Goal: Task Accomplishment & Management: Use online tool/utility

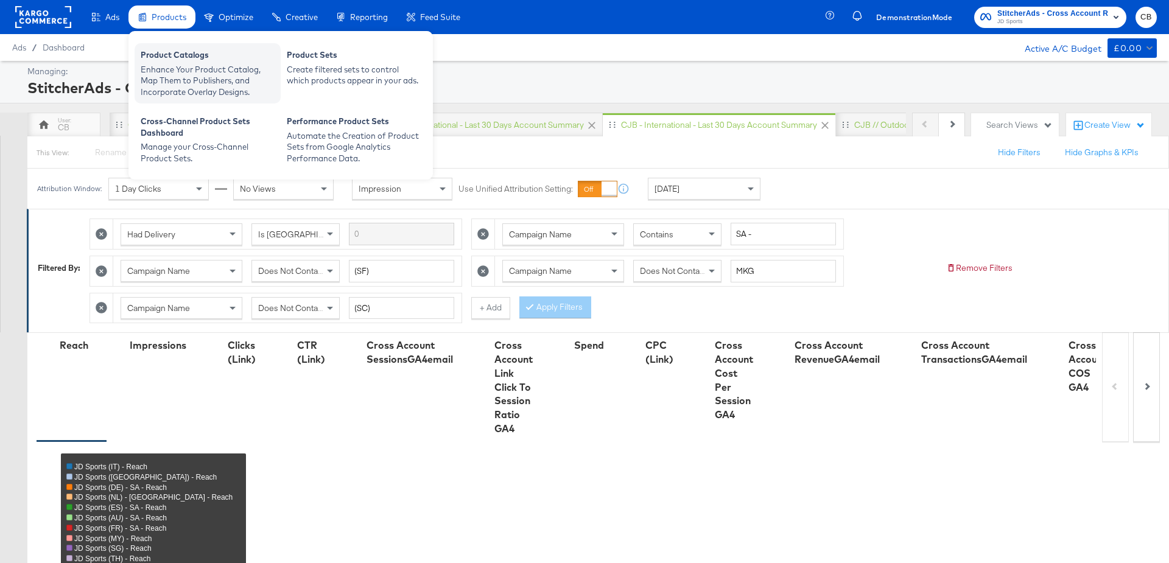
click at [176, 86] on div "Enhance Your Product Catalog, Map Them to Publishers, and Incorporate Overlay D…" at bounding box center [208, 81] width 134 height 34
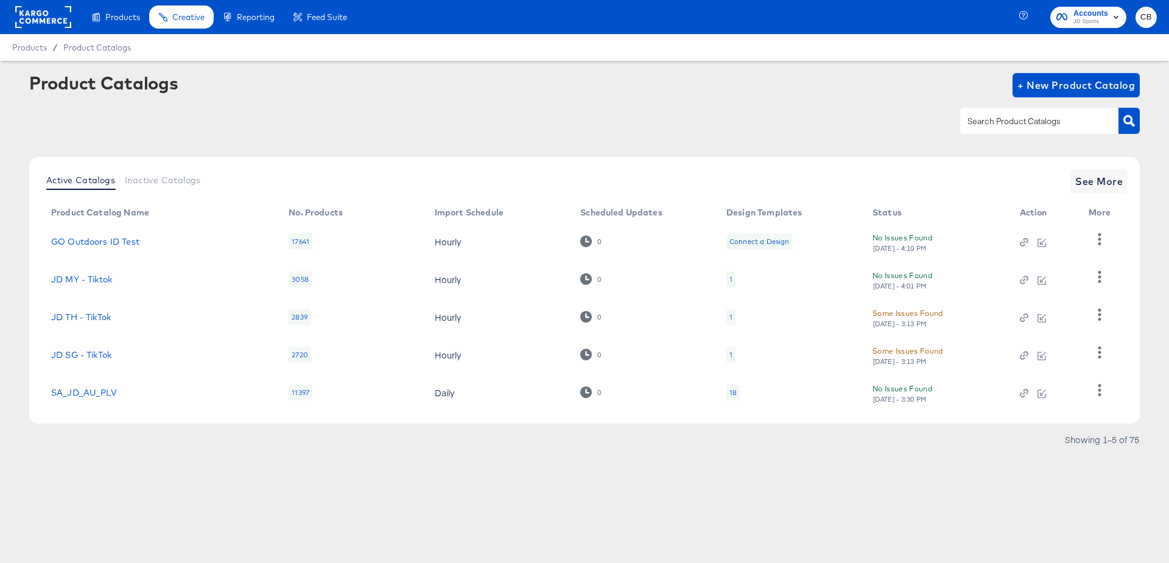
click at [1013, 125] on input "text" at bounding box center [1030, 122] width 130 height 14
type input "outdoors"
click at [1137, 126] on button "button" at bounding box center [1129, 121] width 21 height 26
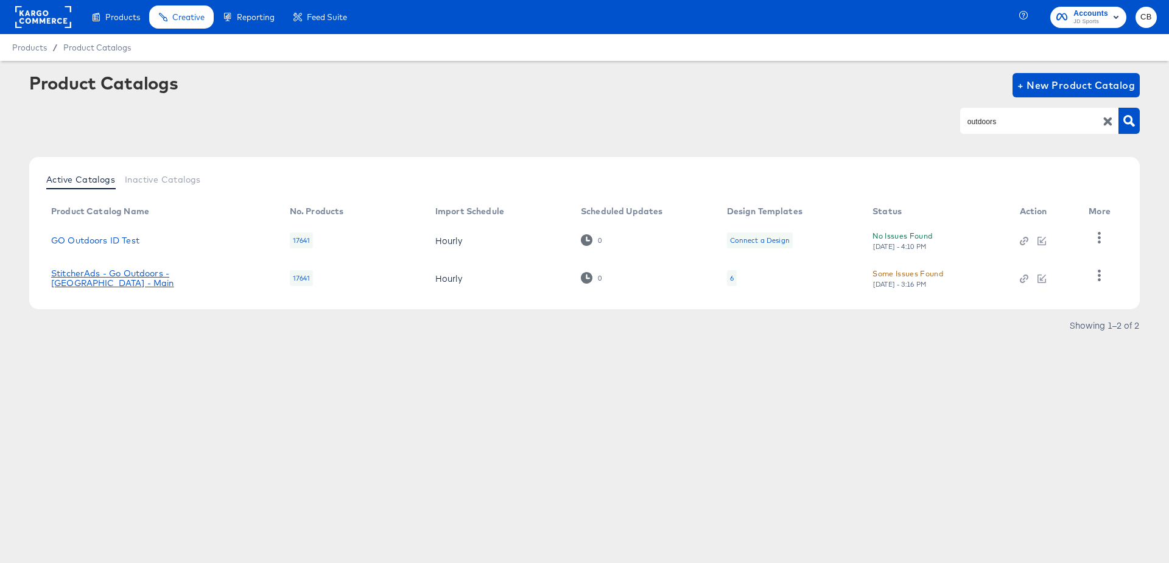
click at [150, 278] on link "StitcherAds - Go Outdoors - [GEOGRAPHIC_DATA] - Main" at bounding box center [158, 278] width 214 height 19
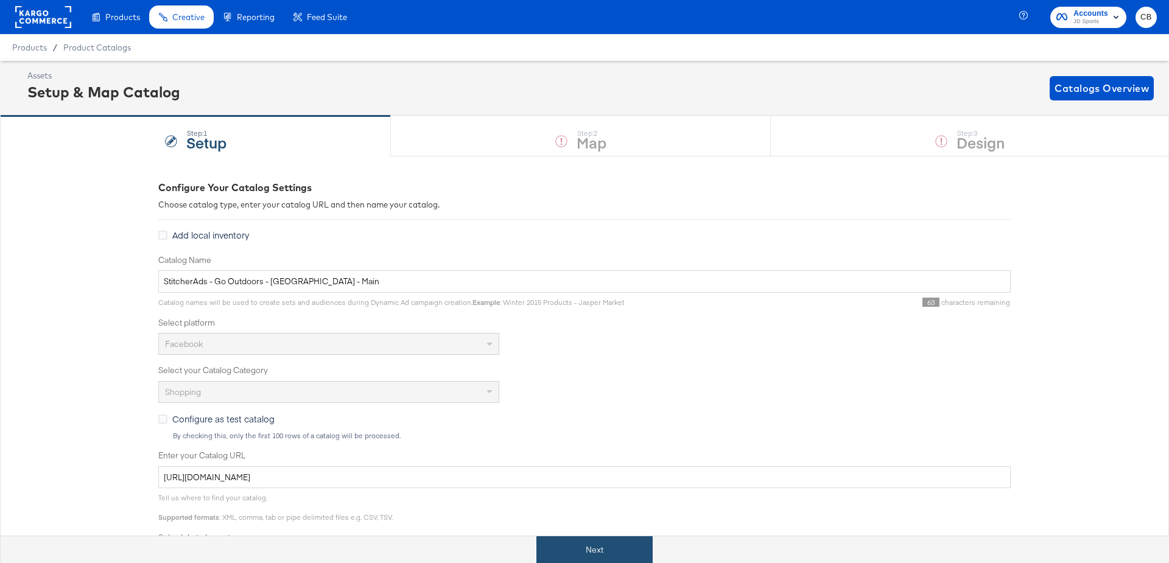
click at [577, 544] on button "Next" at bounding box center [595, 550] width 116 height 27
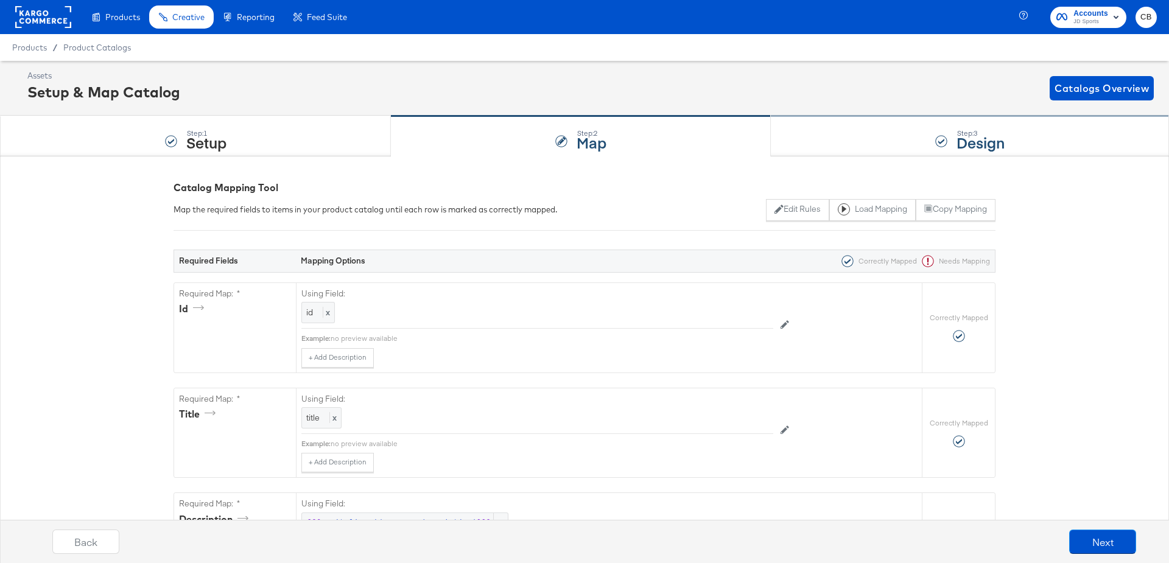
click at [862, 133] on div "Step: 3 Design" at bounding box center [970, 136] width 398 height 40
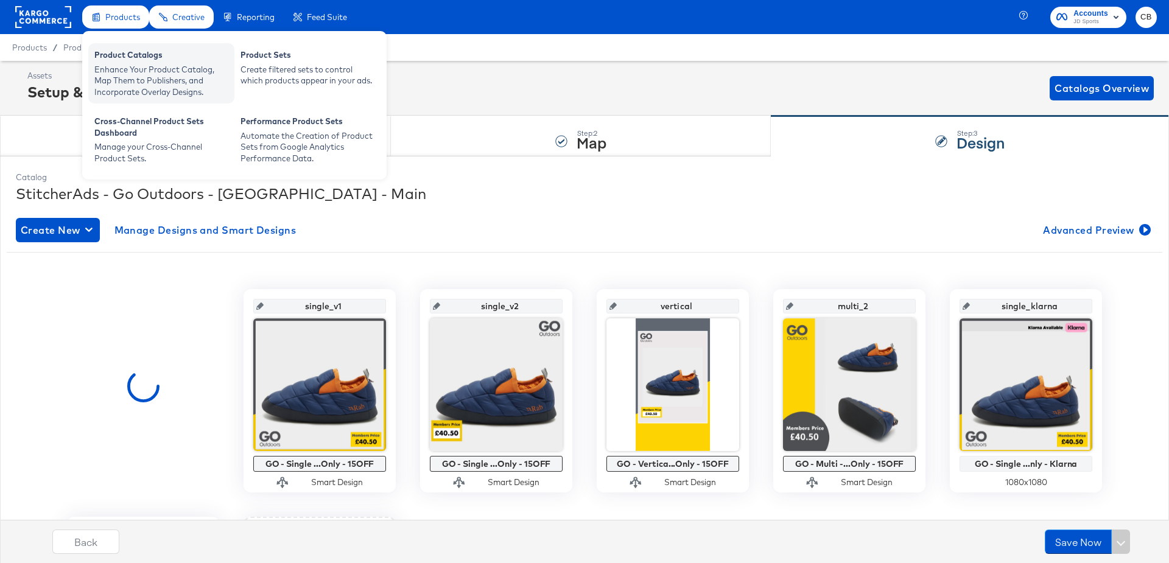
click at [122, 65] on div "Enhance Your Product Catalog, Map Them to Publishers, and Incorporate Overlay D…" at bounding box center [161, 81] width 134 height 34
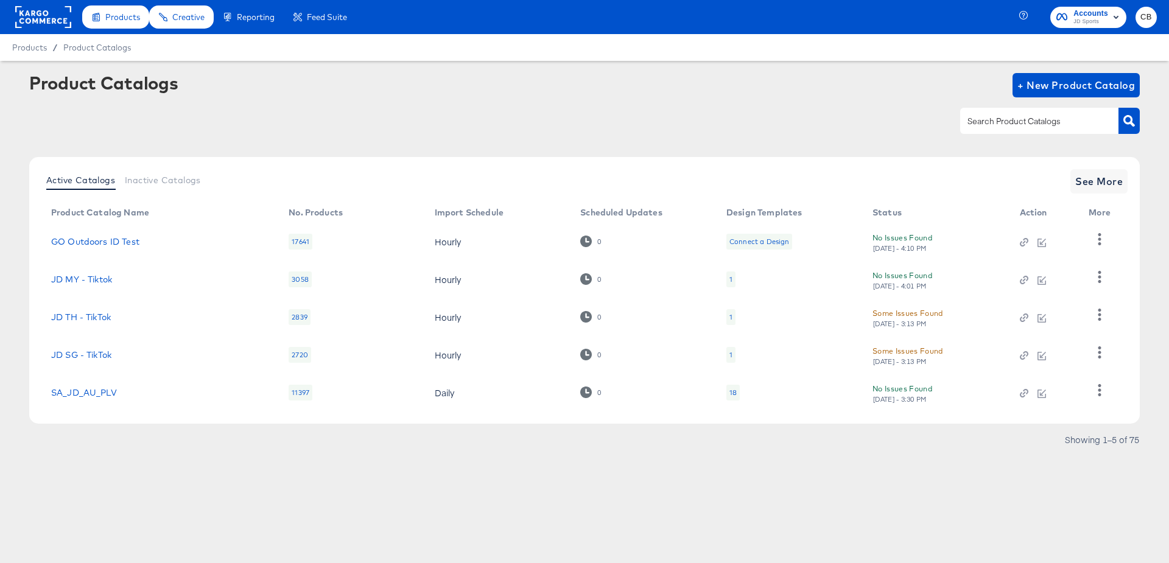
click at [31, 18] on rect at bounding box center [43, 17] width 56 height 22
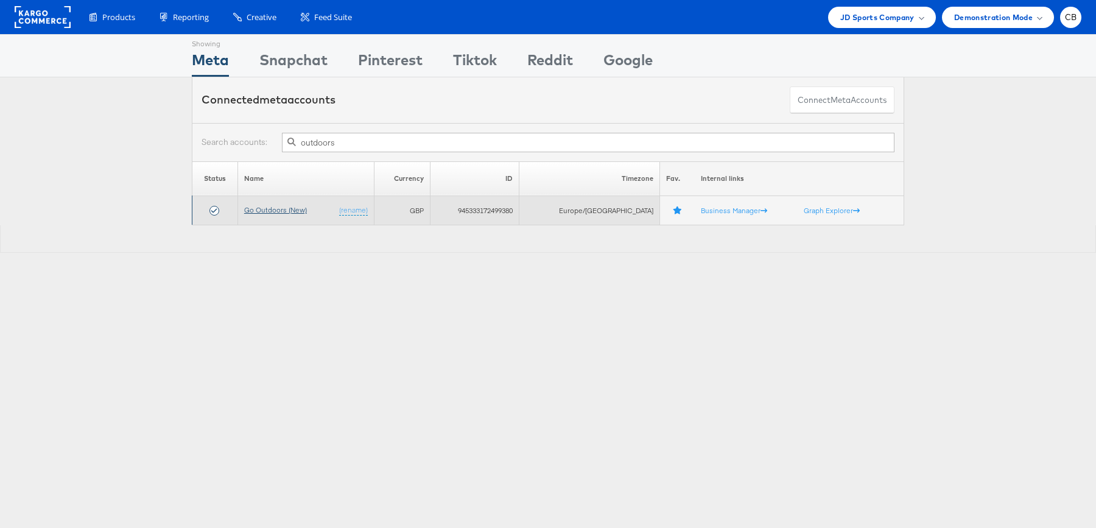
type input "outdoors"
click at [292, 207] on link "Go Outdoors (New)" at bounding box center [275, 209] width 63 height 9
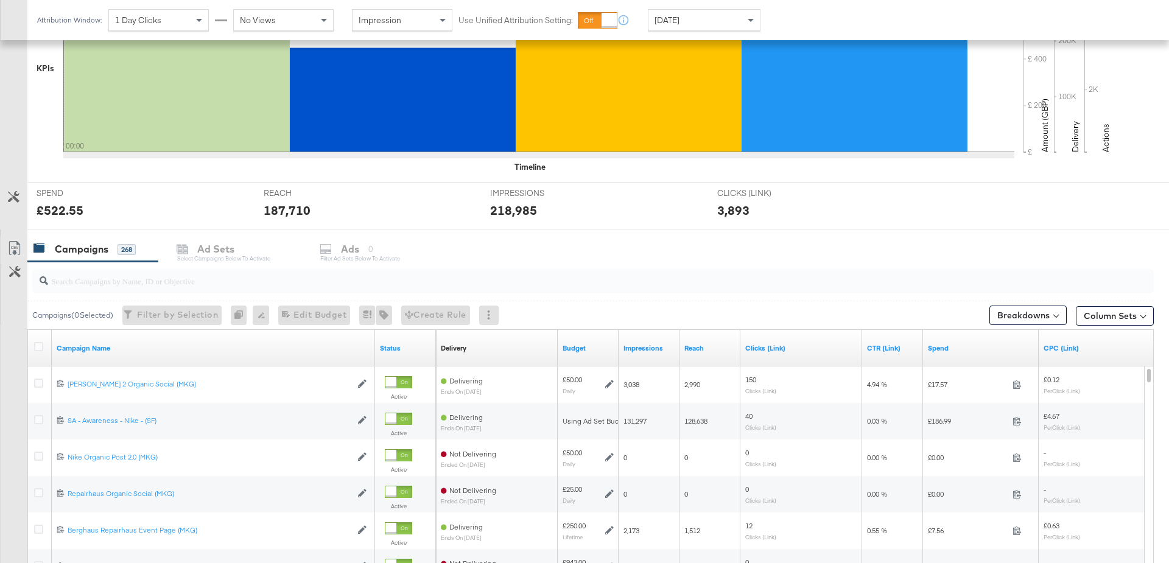
scroll to position [499, 0]
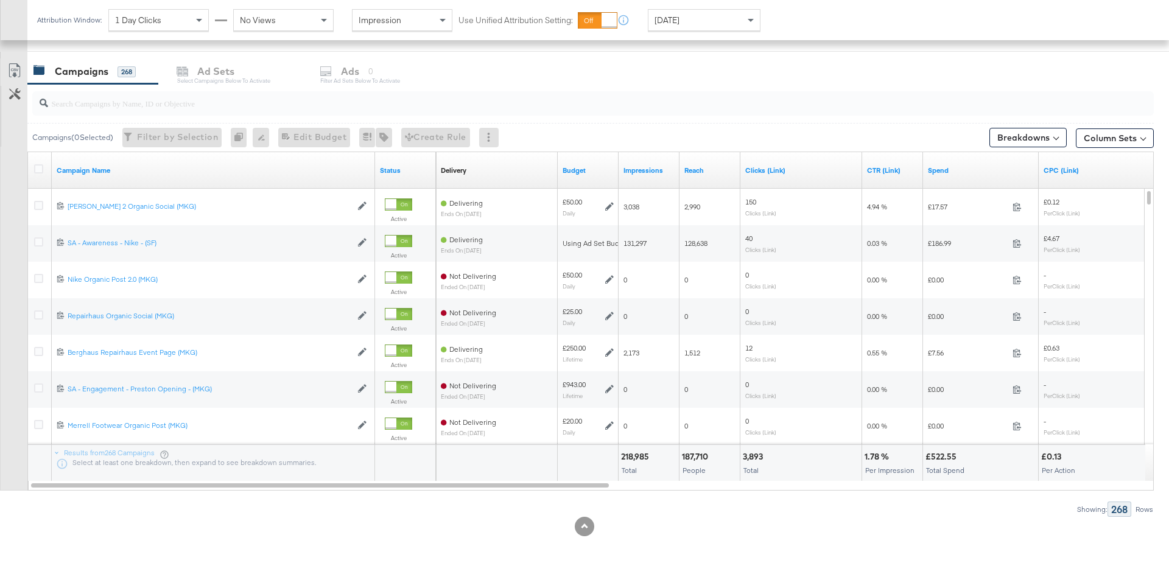
click at [652, 162] on div "Impressions" at bounding box center [649, 170] width 61 height 19
click at [641, 167] on link "Impressions" at bounding box center [649, 171] width 51 height 10
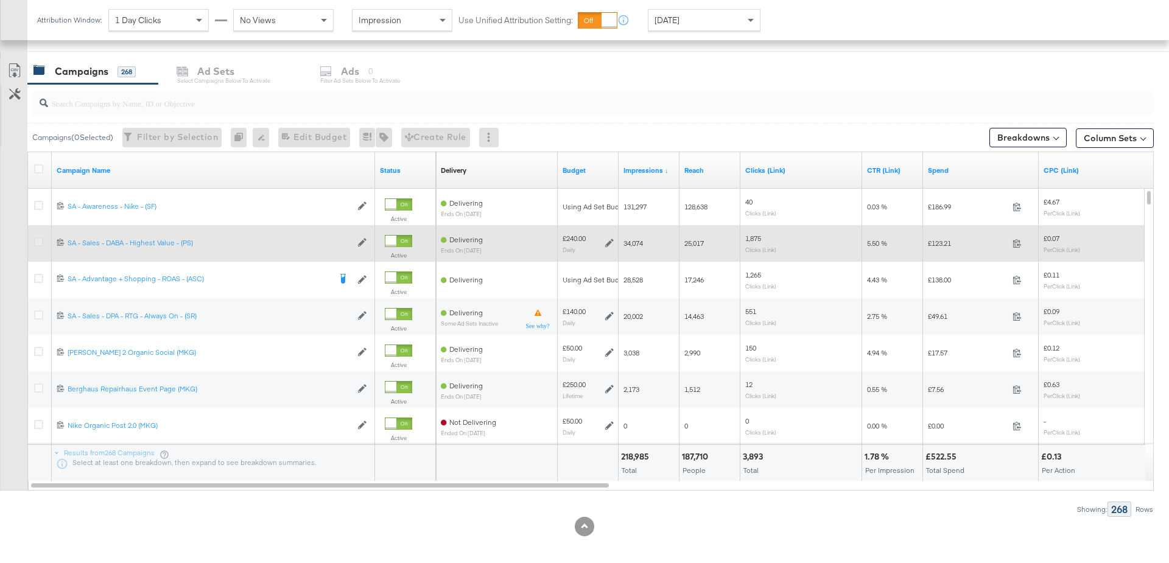
click at [40, 238] on icon at bounding box center [38, 242] width 9 height 9
click at [0, 0] on input "checkbox" at bounding box center [0, 0] width 0 height 0
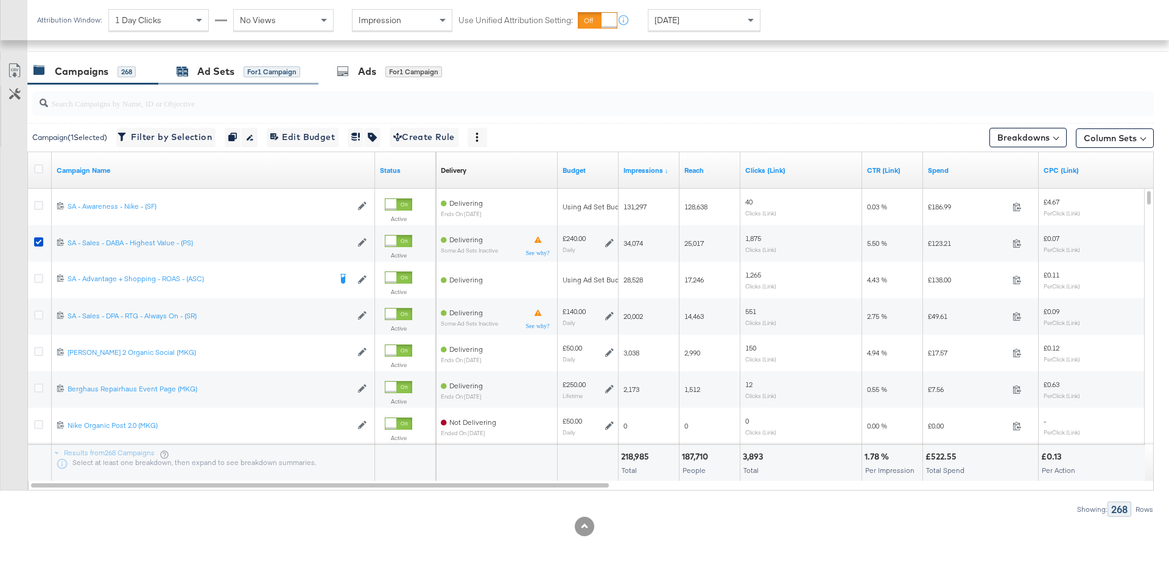
click at [200, 70] on div "Ad Sets" at bounding box center [215, 72] width 37 height 14
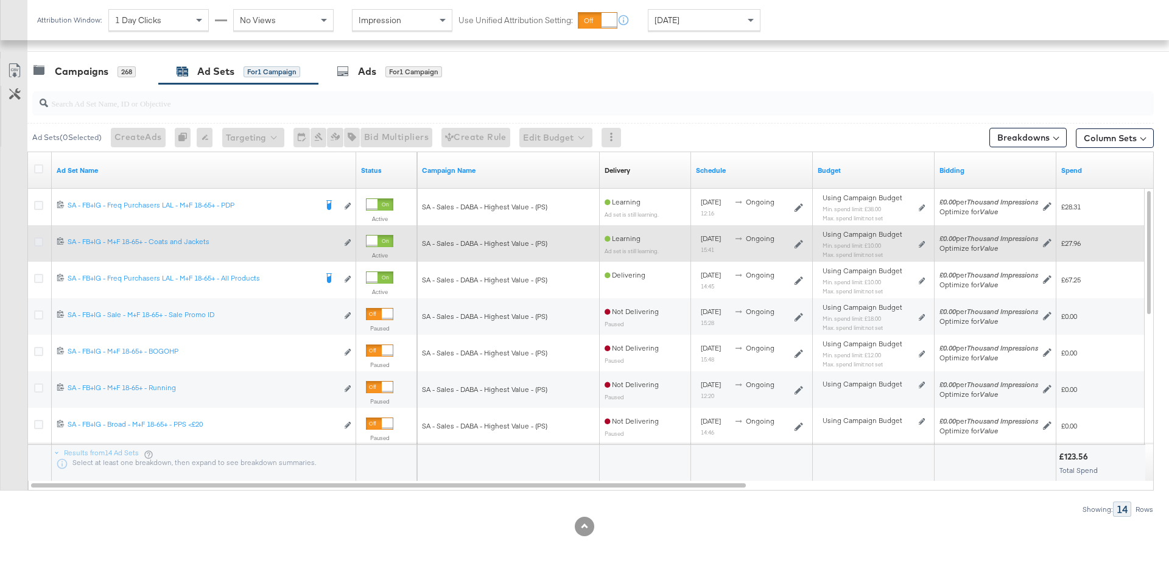
click at [36, 241] on icon at bounding box center [38, 242] width 9 height 9
click at [0, 0] on input "checkbox" at bounding box center [0, 0] width 0 height 0
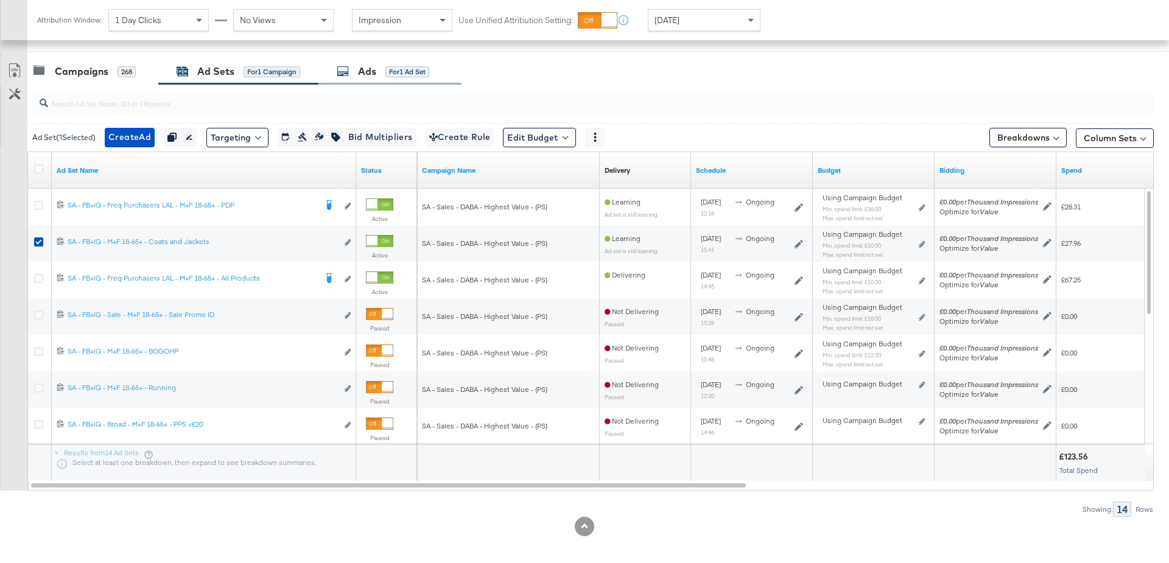
click at [369, 75] on div "Ads" at bounding box center [367, 72] width 18 height 14
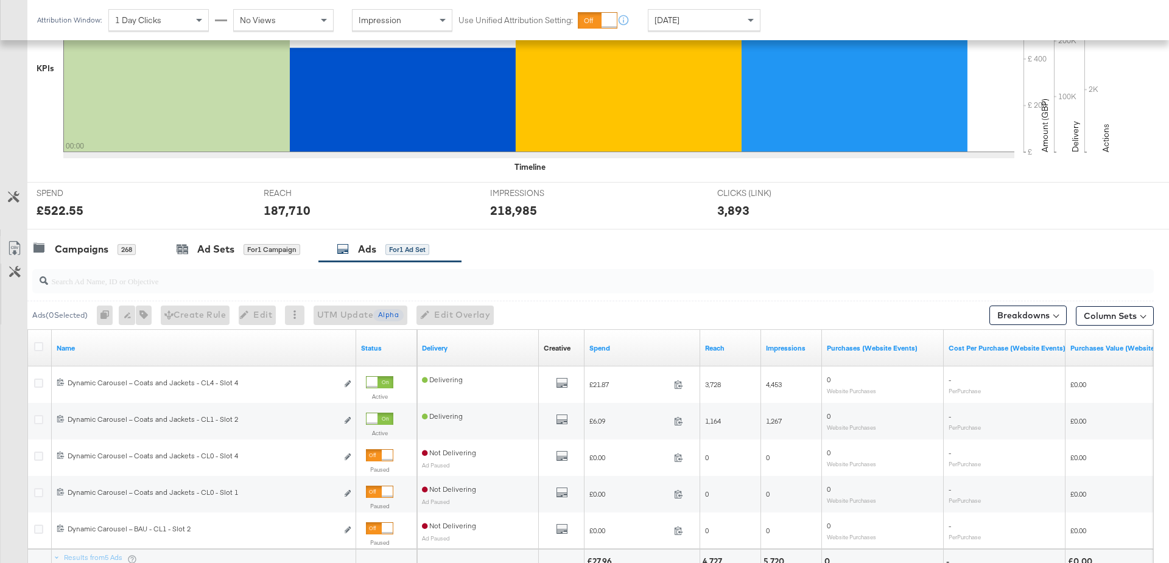
scroll to position [431, 0]
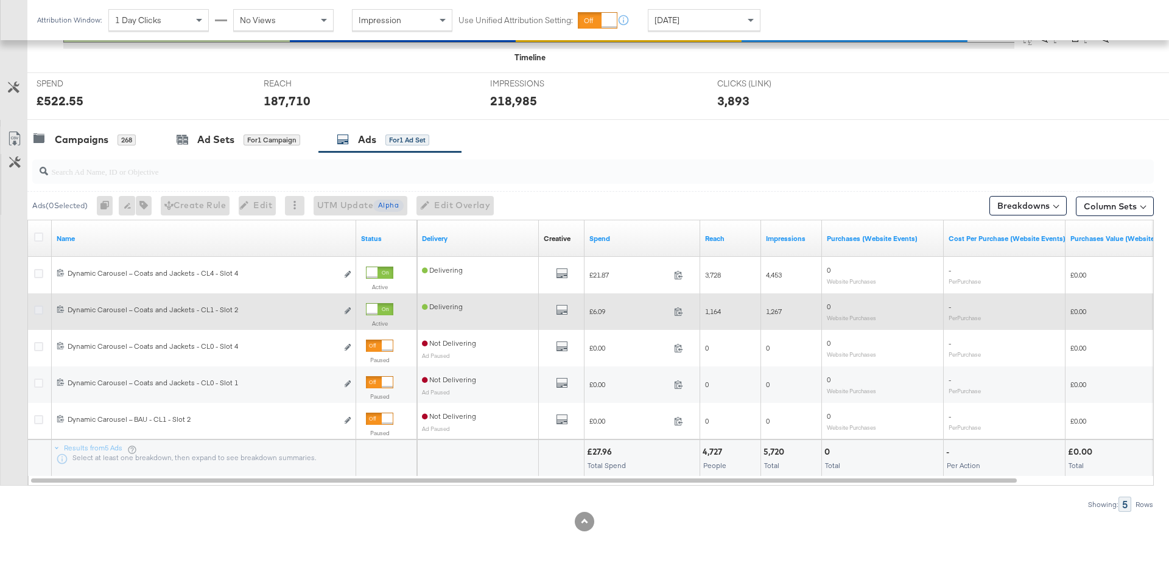
click at [39, 307] on icon at bounding box center [38, 310] width 9 height 9
click at [0, 0] on input "checkbox" at bounding box center [0, 0] width 0 height 0
click at [349, 308] on icon "link" at bounding box center [348, 311] width 6 height 7
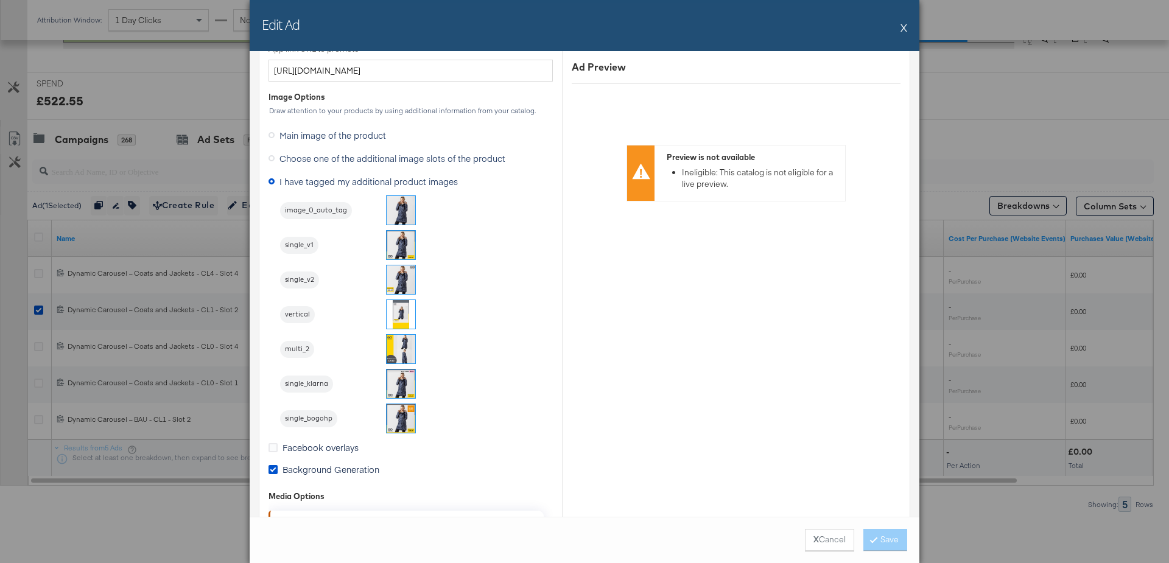
scroll to position [1019, 0]
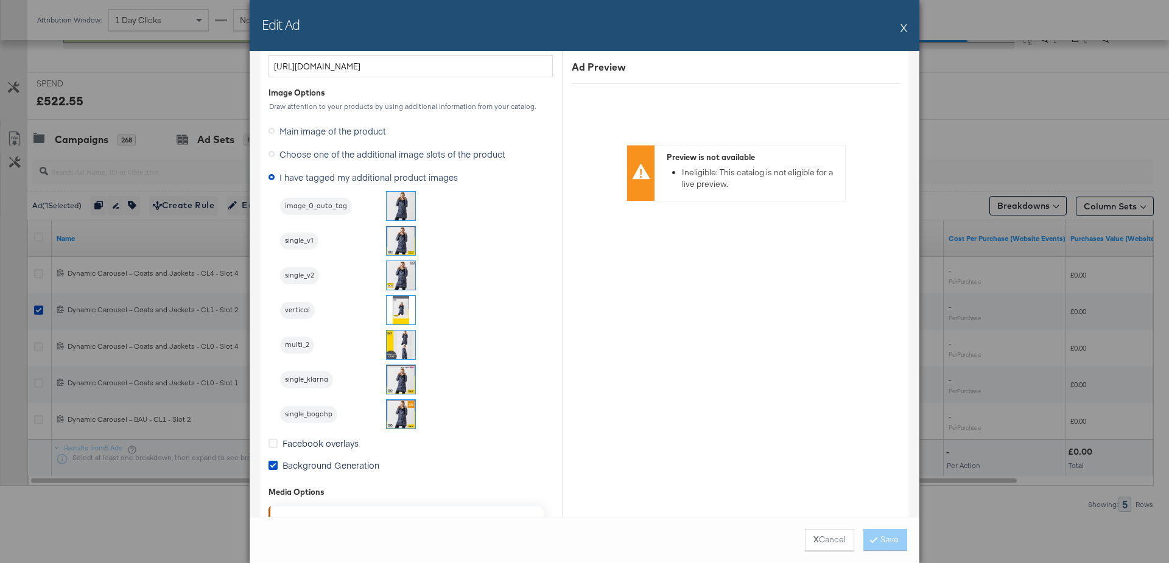
click at [904, 31] on button "X" at bounding box center [904, 27] width 7 height 24
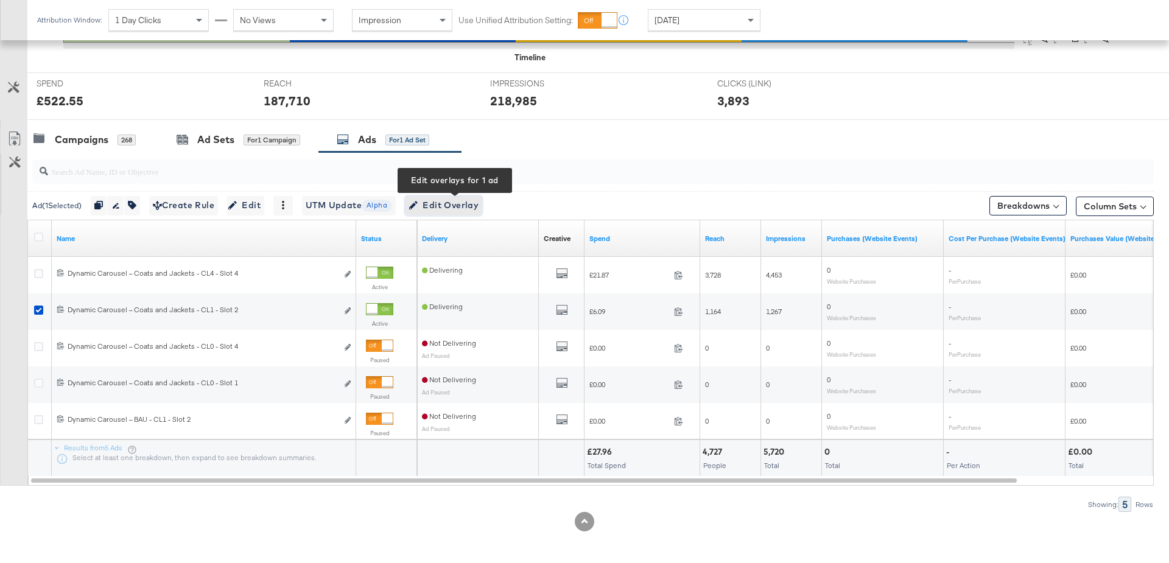
click at [457, 205] on span "Edit Overlay Edit overlays for 1 ad" at bounding box center [444, 205] width 70 height 15
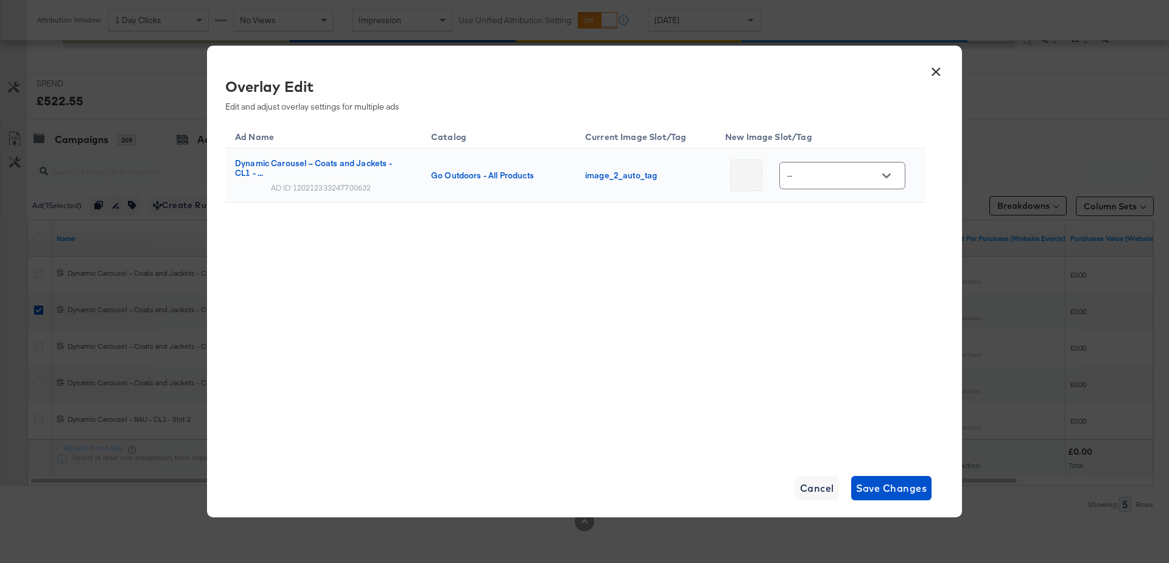
click at [884, 177] on icon "Open" at bounding box center [887, 176] width 9 height 5
click at [932, 78] on button "×" at bounding box center [936, 69] width 22 height 22
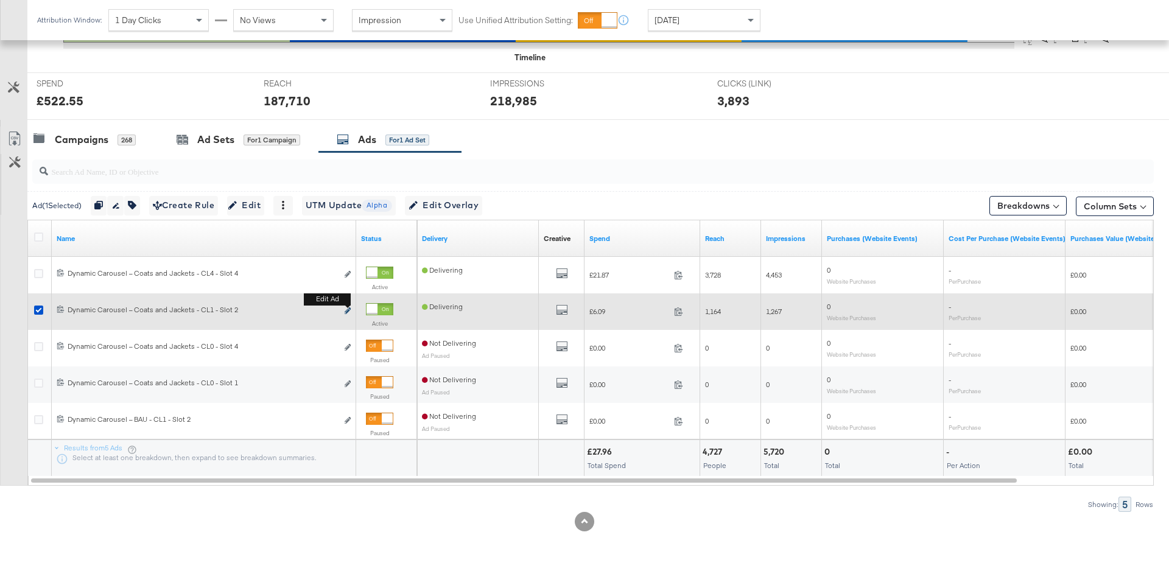
click at [348, 309] on icon "link" at bounding box center [348, 311] width 6 height 7
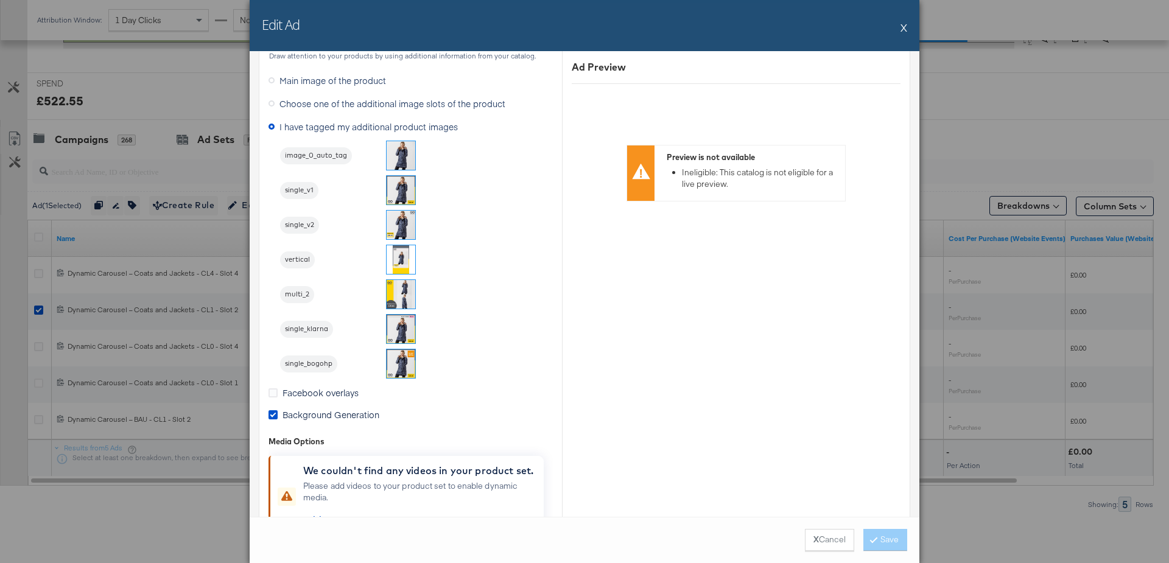
scroll to position [1075, 0]
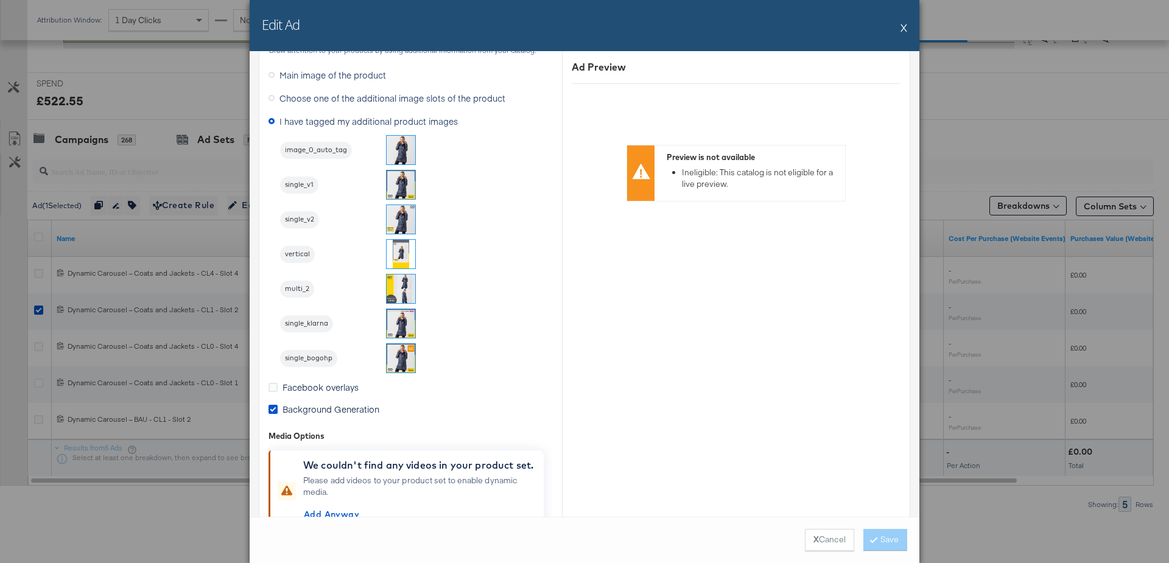
click at [398, 214] on img at bounding box center [401, 219] width 29 height 29
click at [822, 532] on button "X Cancel" at bounding box center [829, 540] width 49 height 22
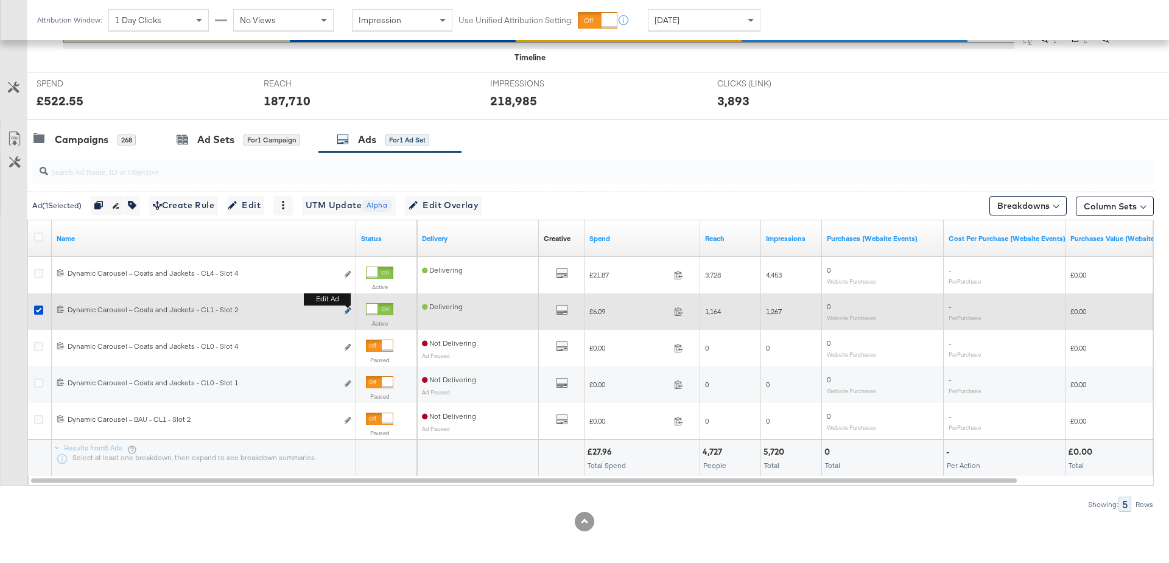
click at [348, 308] on icon "link" at bounding box center [348, 311] width 6 height 7
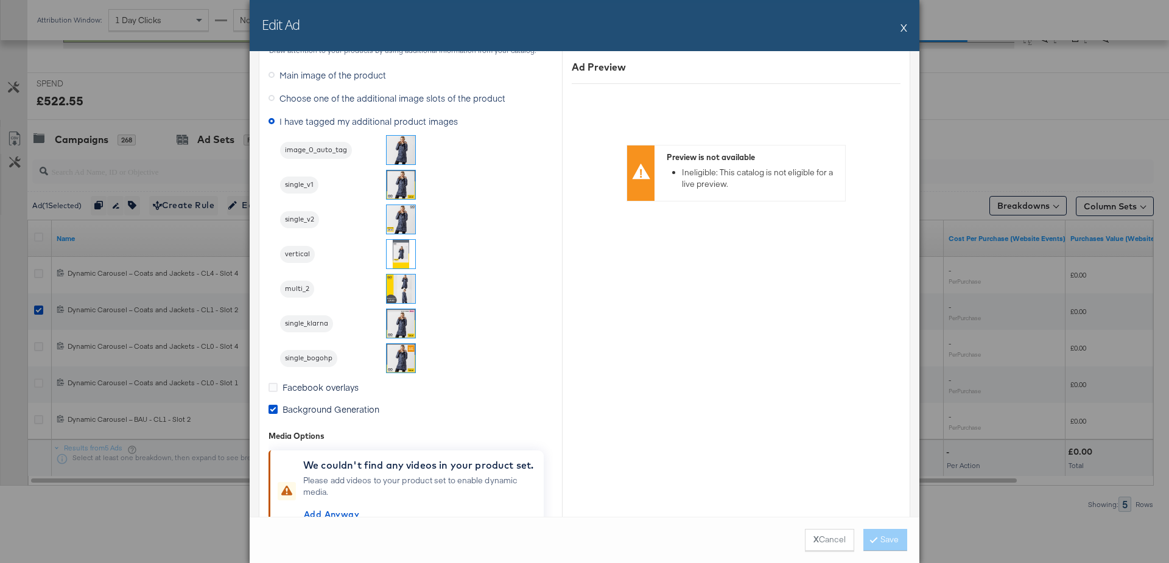
click at [909, 26] on div "Edit Ad X" at bounding box center [585, 25] width 670 height 51
click at [901, 28] on button "X" at bounding box center [904, 27] width 7 height 24
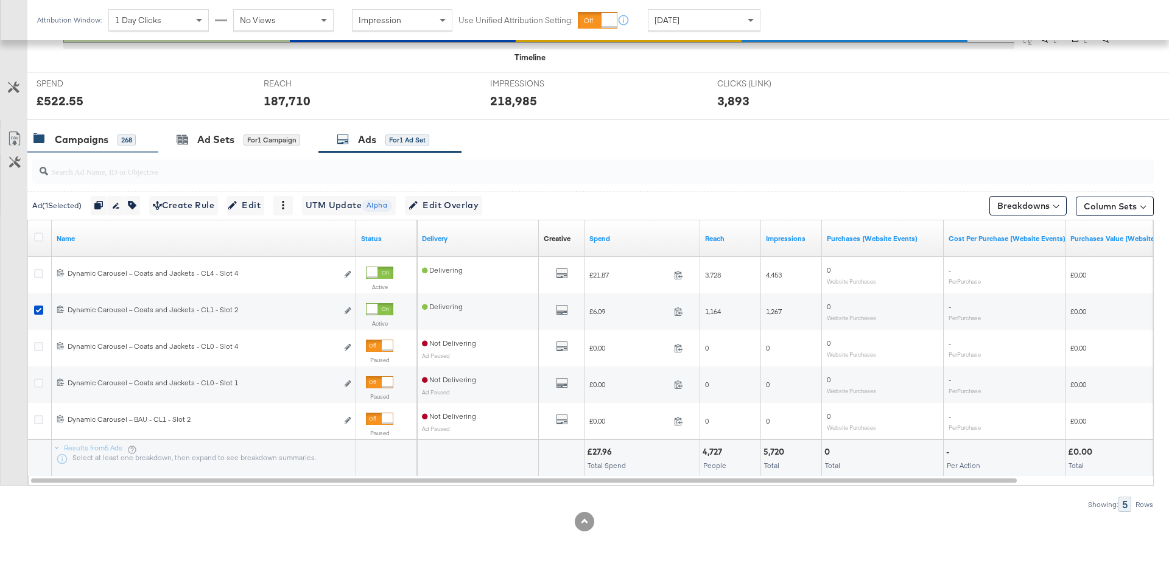
click at [68, 147] on div "Campaigns 268" at bounding box center [92, 140] width 131 height 26
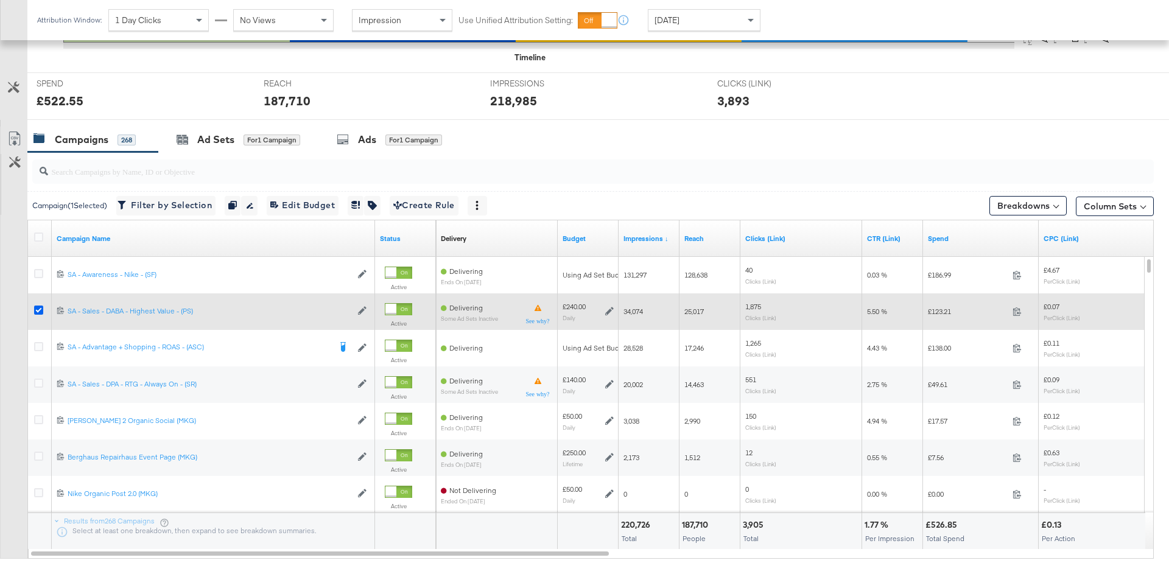
click at [38, 310] on icon at bounding box center [38, 310] width 9 height 9
click at [0, 0] on input "checkbox" at bounding box center [0, 0] width 0 height 0
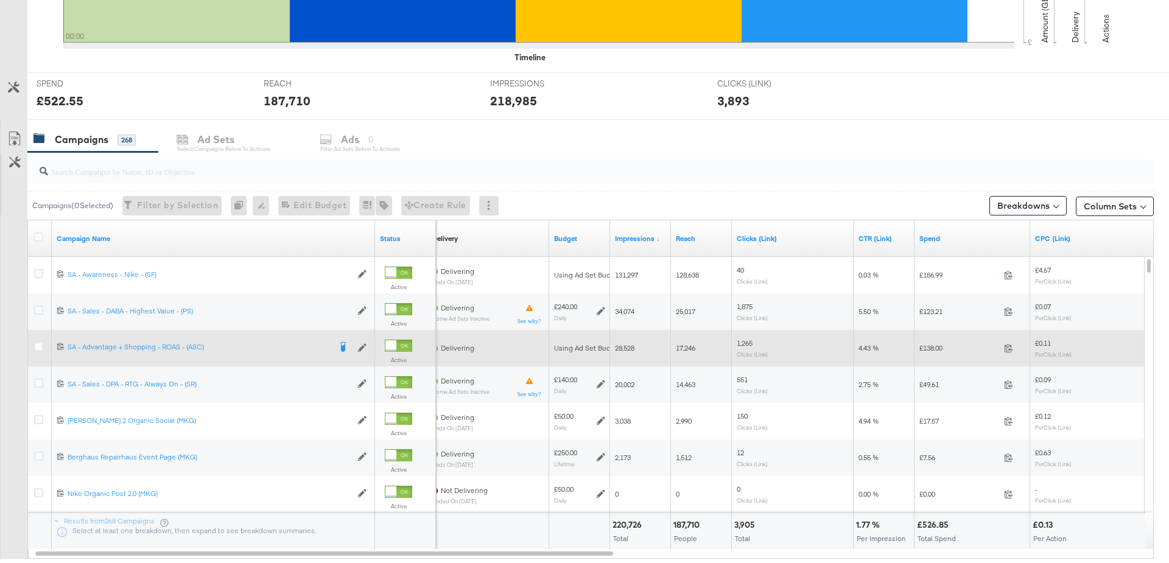
scroll to position [0, 0]
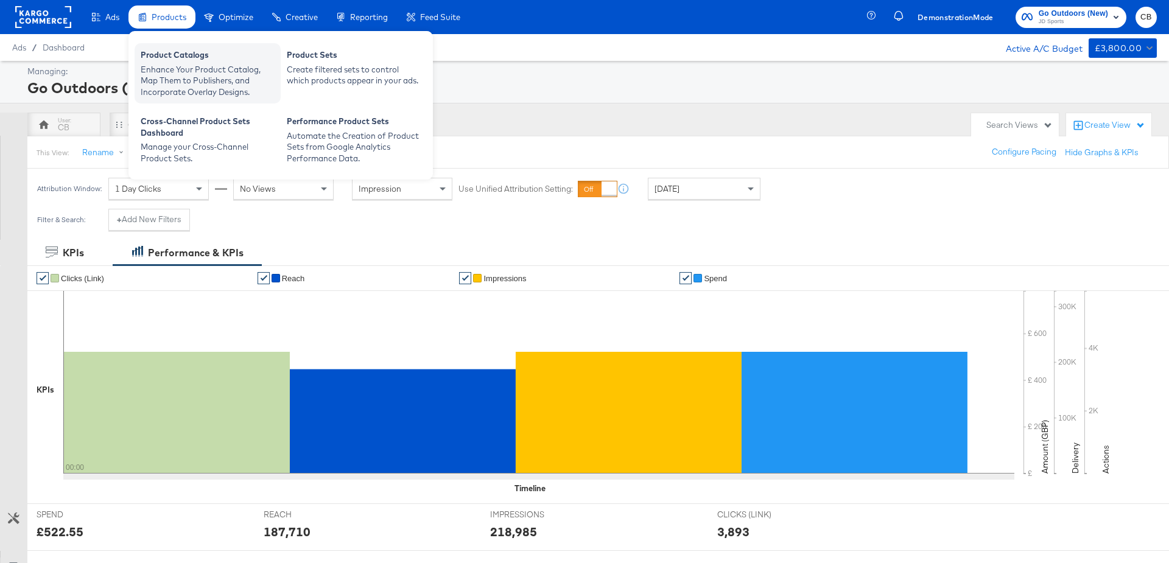
click at [171, 73] on div "Enhance Your Product Catalog, Map Them to Publishers, and Incorporate Overlay D…" at bounding box center [208, 81] width 134 height 34
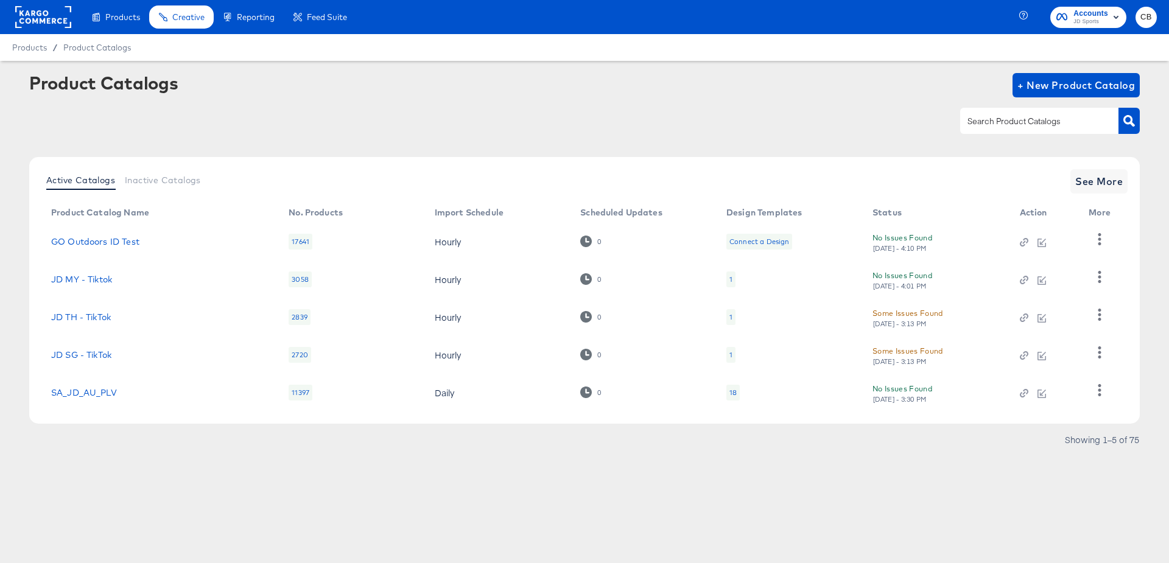
click at [993, 126] on input "text" at bounding box center [1030, 122] width 130 height 14
type input "outdoors"
click at [1133, 122] on icon "button" at bounding box center [1130, 121] width 12 height 12
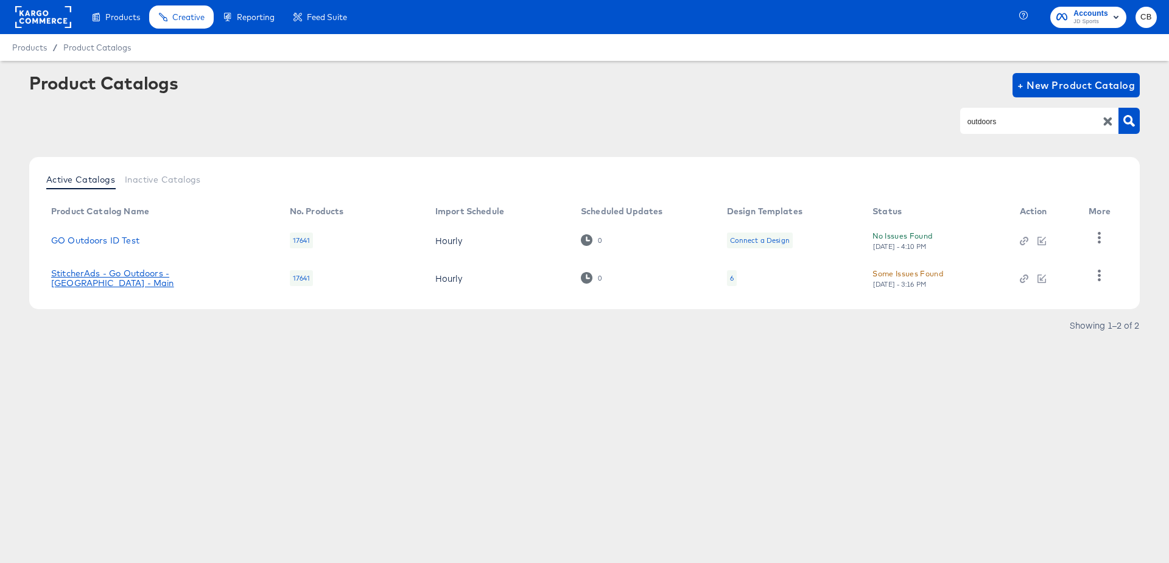
click at [118, 278] on link "StitcherAds - Go Outdoors - [GEOGRAPHIC_DATA] - Main" at bounding box center [158, 278] width 214 height 19
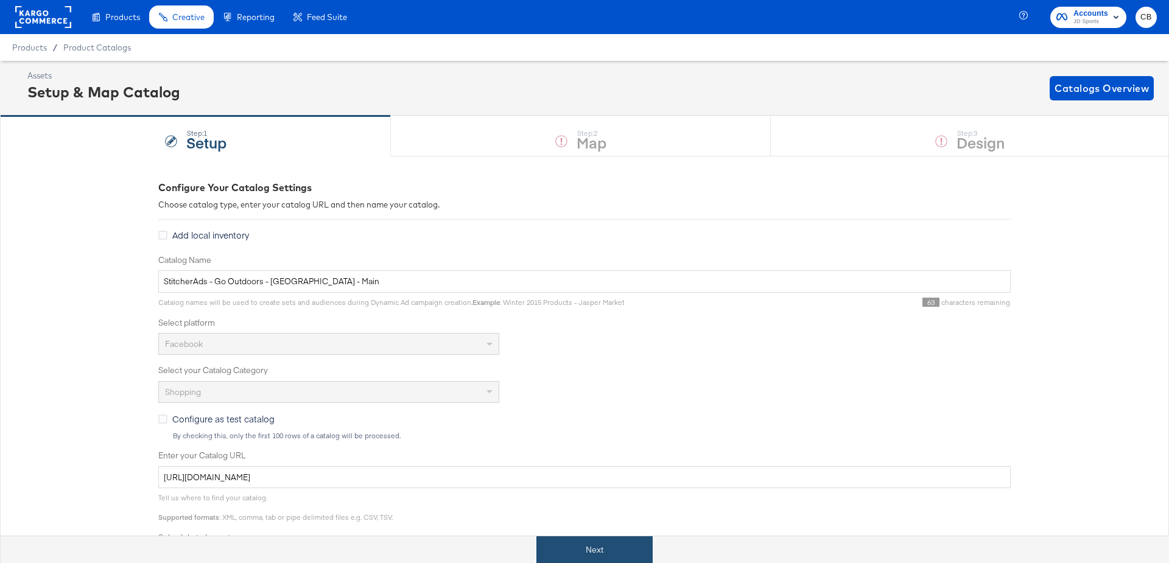
click at [599, 539] on button "Next" at bounding box center [595, 550] width 116 height 27
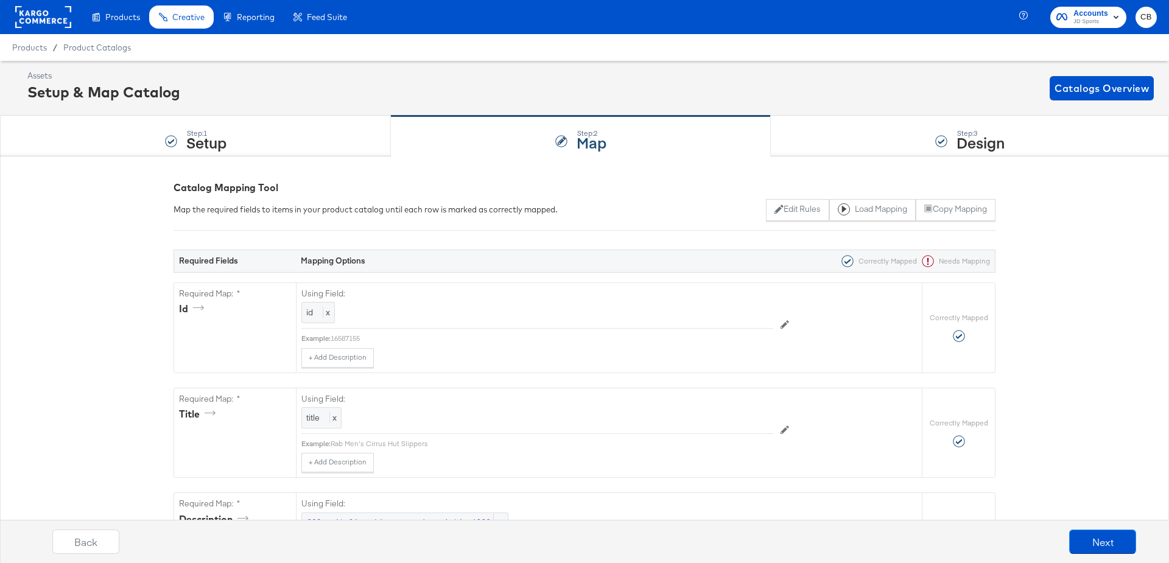
click at [808, 113] on div "Assets Setup & Map Catalog Catalogs Overview" at bounding box center [584, 88] width 1169 height 55
click at [815, 139] on div "Step: 3 Design" at bounding box center [970, 136] width 398 height 40
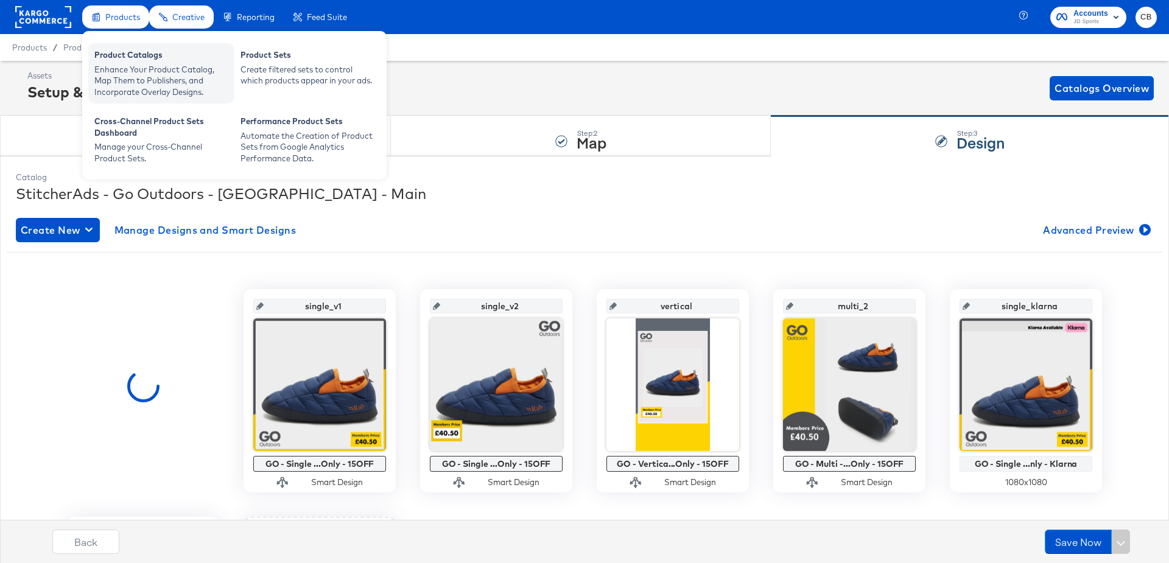
click at [126, 78] on div "Enhance Your Product Catalog, Map Them to Publishers, and Incorporate Overlay D…" at bounding box center [161, 81] width 134 height 34
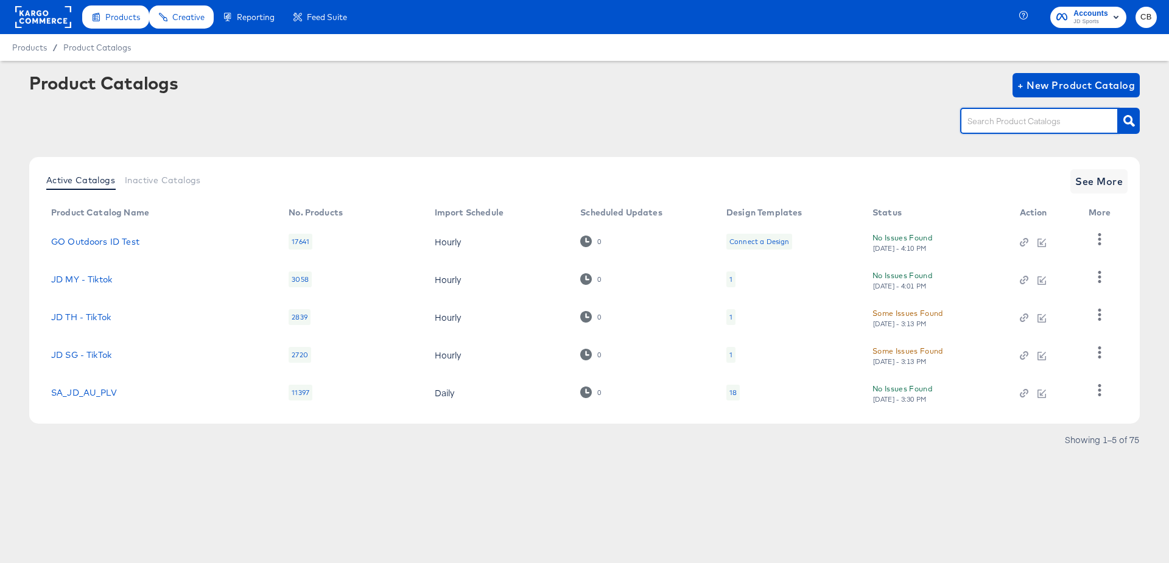
click at [980, 115] on input "text" at bounding box center [1030, 122] width 130 height 14
type input "outdoors"
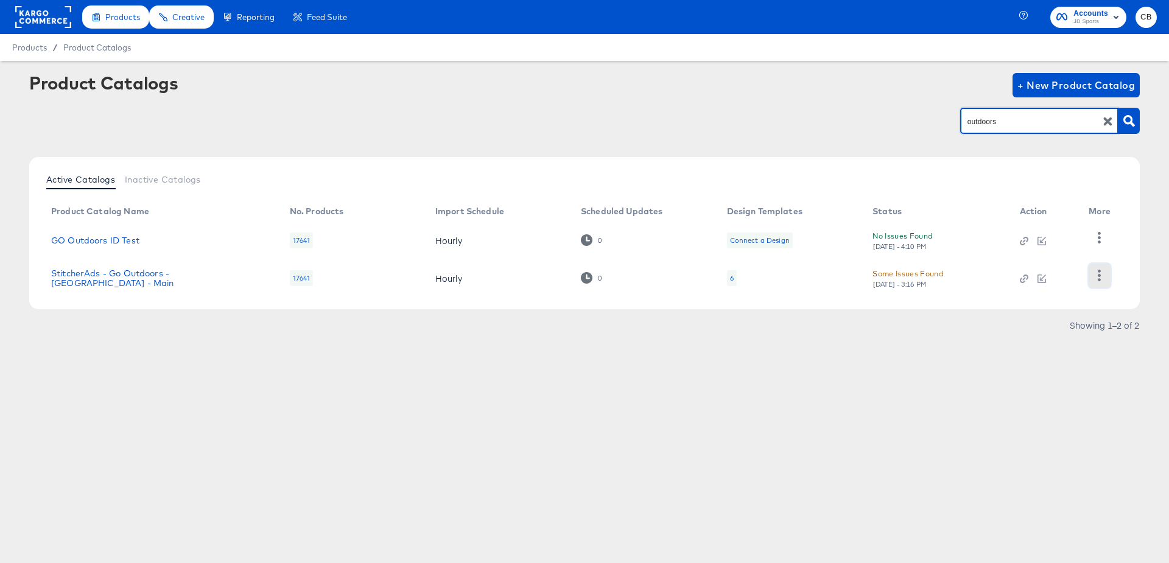
click at [1101, 271] on icon "button" at bounding box center [1100, 276] width 12 height 12
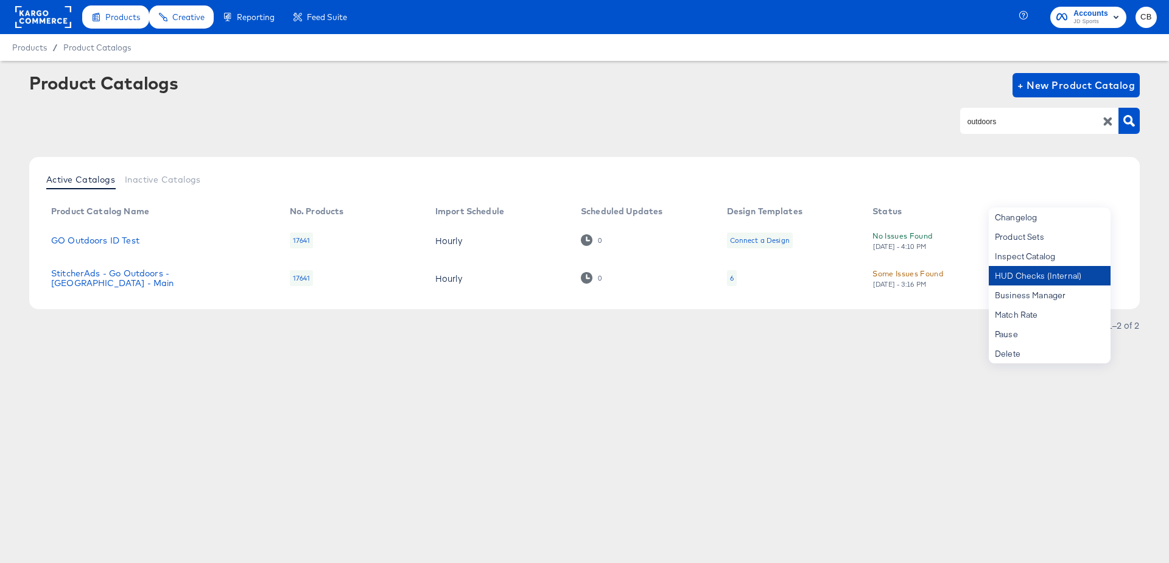
click at [1020, 276] on div "HUD Checks (Internal)" at bounding box center [1050, 275] width 122 height 19
